Goal: Find contact information: Find contact information

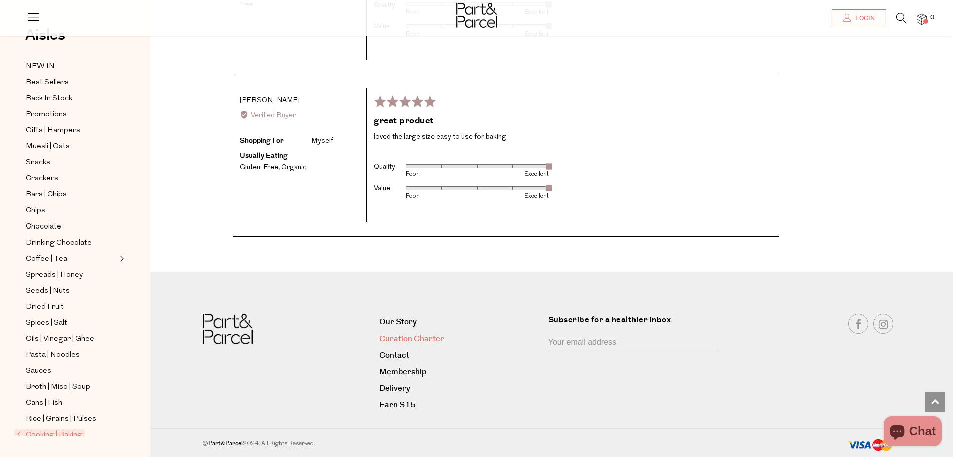
scroll to position [2005, 0]
click at [396, 353] on link "Contact" at bounding box center [459, 356] width 161 height 14
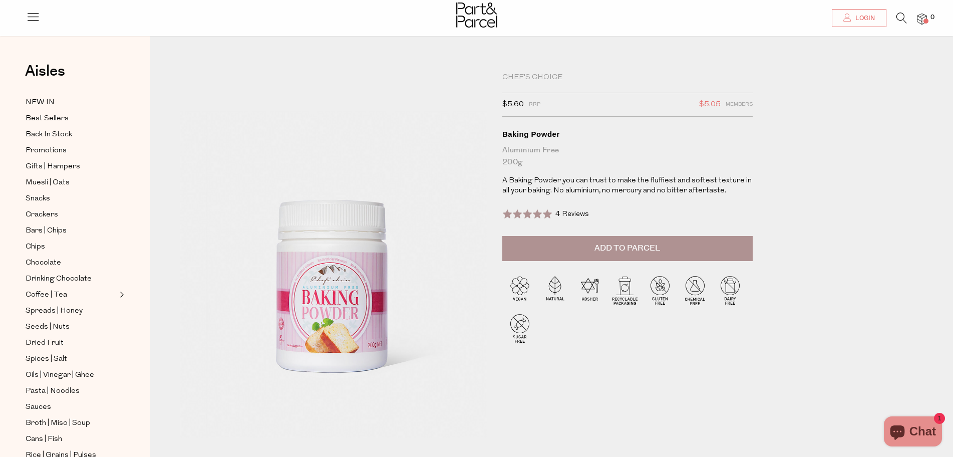
scroll to position [2005, 0]
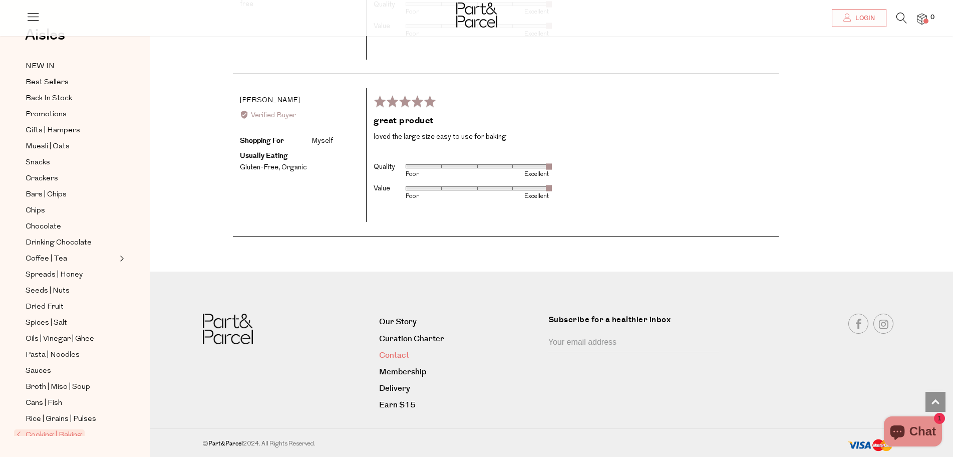
click at [392, 356] on link "Contact" at bounding box center [459, 356] width 161 height 14
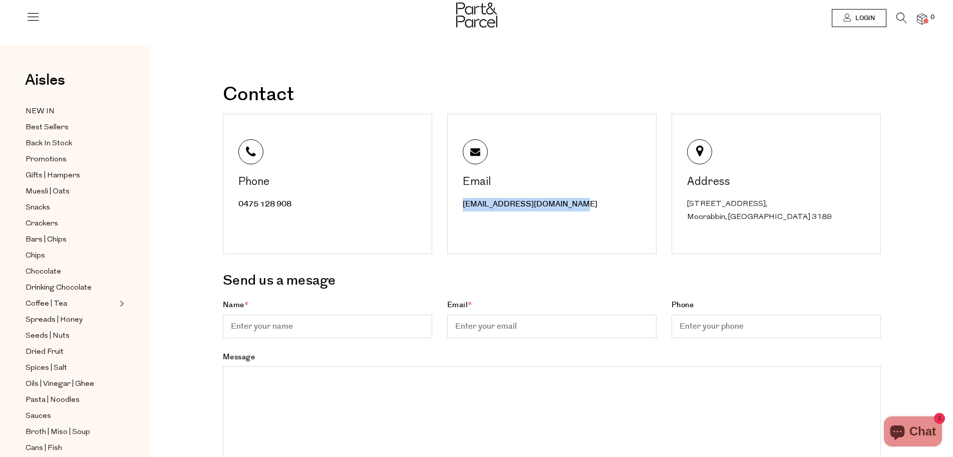
drag, startPoint x: 565, startPoint y: 205, endPoint x: 451, endPoint y: 205, distance: 114.2
click at [451, 205] on div "Email hello@partandparcel.com.au" at bounding box center [551, 184] width 209 height 140
copy link "[EMAIL_ADDRESS][DOMAIN_NAME]"
